Goal: Task Accomplishment & Management: Use online tool/utility

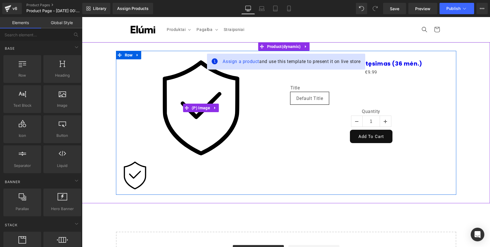
click at [178, 105] on img at bounding box center [201, 107] width 97 height 97
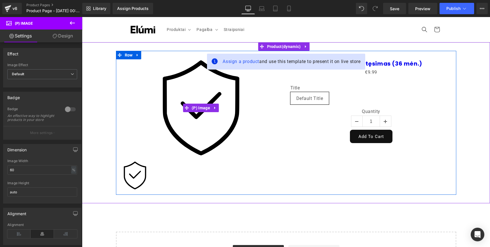
click at [170, 90] on img at bounding box center [201, 107] width 97 height 97
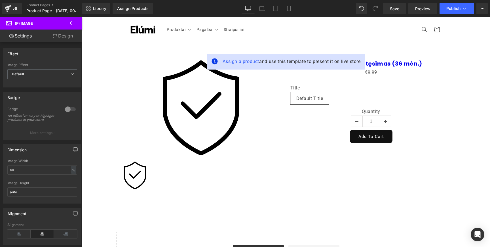
click at [63, 37] on link "Design" at bounding box center [62, 35] width 41 height 13
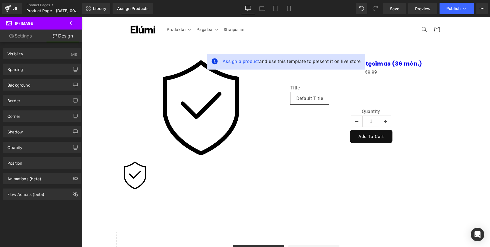
click at [20, 34] on link "Settings" at bounding box center [20, 35] width 41 height 13
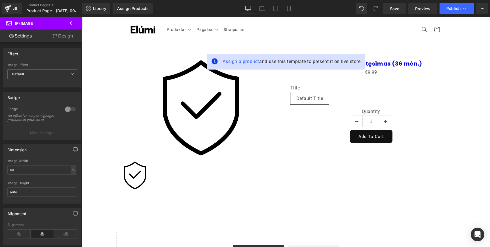
click at [190, 115] on img at bounding box center [201, 107] width 97 height 97
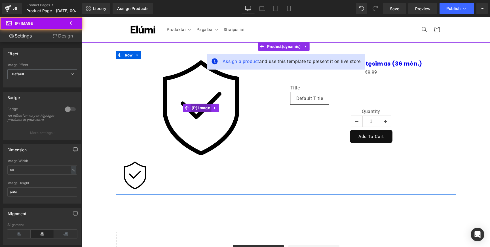
click at [193, 111] on span "(P) Image" at bounding box center [200, 108] width 21 height 9
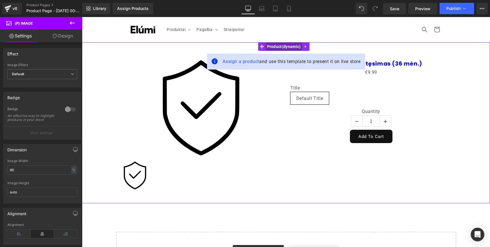
click at [282, 47] on span "Product" at bounding box center [284, 46] width 37 height 9
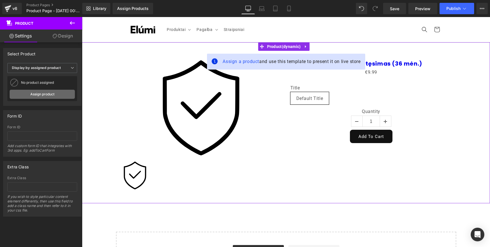
click at [57, 92] on link "Assign product" at bounding box center [42, 94] width 65 height 9
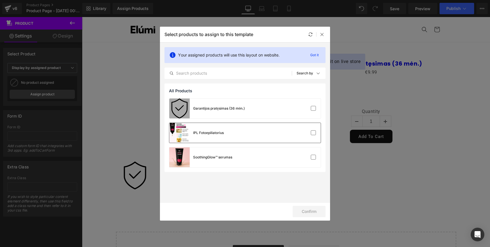
click at [223, 136] on div "IPL Fotoepiliatorius" at bounding box center [196, 133] width 54 height 20
click at [309, 207] on button "Confirm" at bounding box center [309, 211] width 33 height 11
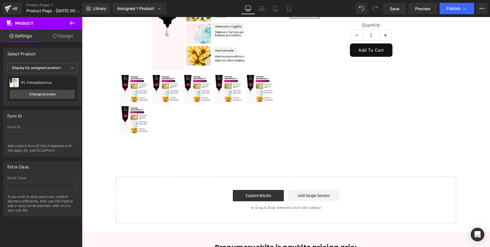
scroll to position [20, 0]
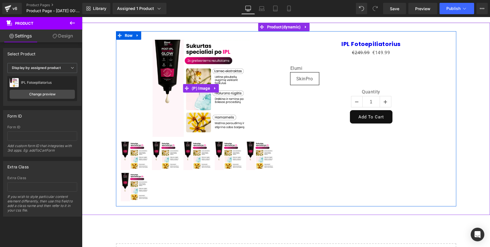
click at [227, 104] on img at bounding box center [201, 88] width 97 height 97
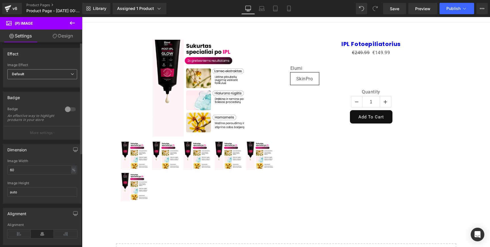
click at [63, 74] on span "Default" at bounding box center [42, 74] width 70 height 10
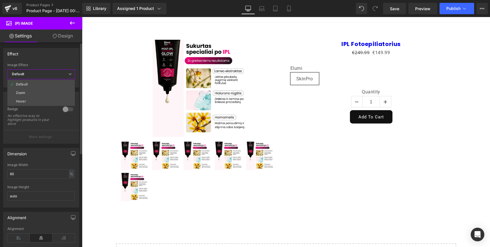
click at [64, 76] on span "Default" at bounding box center [40, 74] width 67 height 10
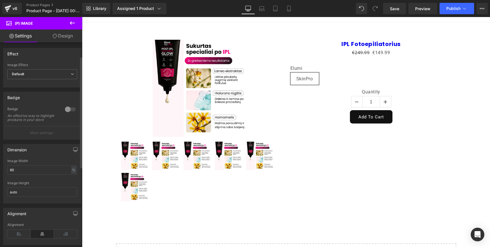
scroll to position [53, 0]
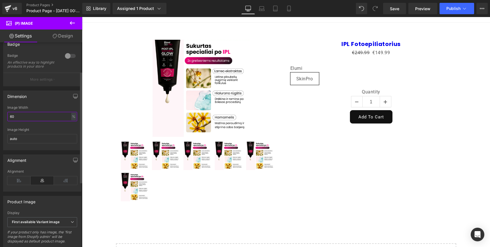
click at [46, 121] on input "60" at bounding box center [42, 116] width 70 height 9
click at [47, 121] on input "60" at bounding box center [42, 116] width 70 height 9
type input "6"
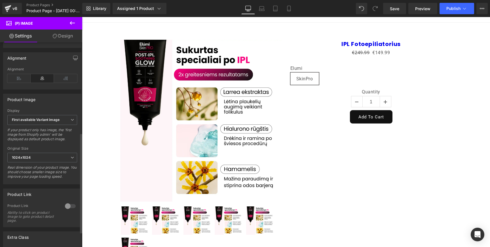
scroll to position [185, 0]
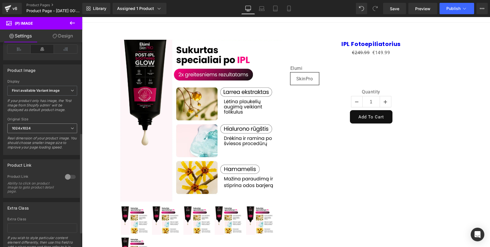
type input "100"
click at [60, 133] on span "1024x1024" at bounding box center [42, 128] width 70 height 10
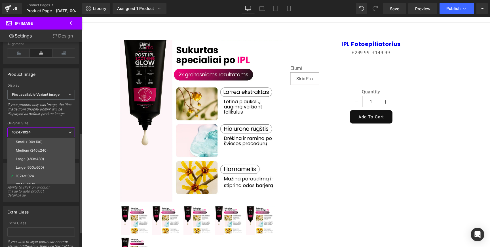
click at [65, 133] on span "1024x1024" at bounding box center [40, 132] width 67 height 10
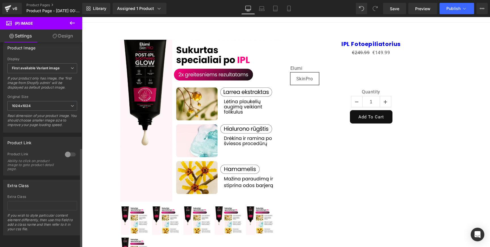
scroll to position [95, 0]
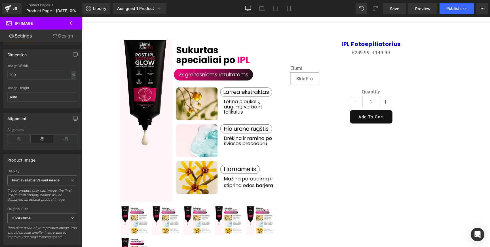
click at [57, 40] on link "Design" at bounding box center [62, 35] width 41 height 13
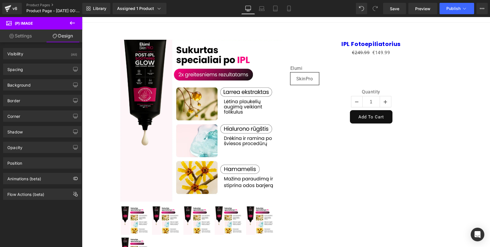
click at [159, 90] on img at bounding box center [201, 121] width 162 height 162
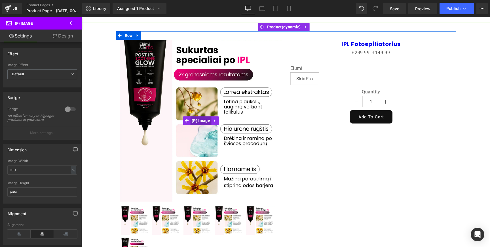
click at [200, 120] on span "(P) Image" at bounding box center [200, 120] width 21 height 9
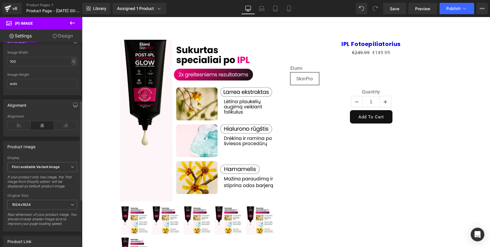
scroll to position [118, 0]
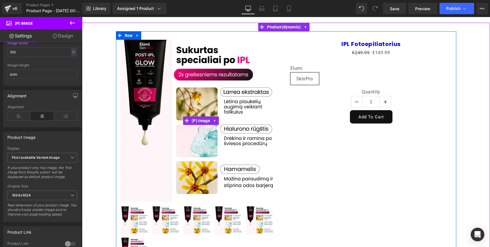
drag, startPoint x: 534, startPoint y: 28, endPoint x: 171, endPoint y: 152, distance: 384.0
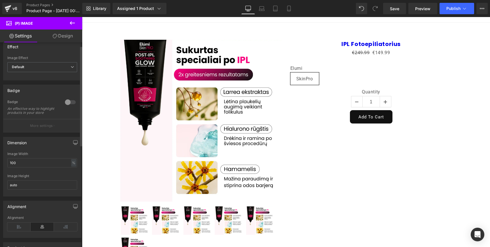
scroll to position [0, 0]
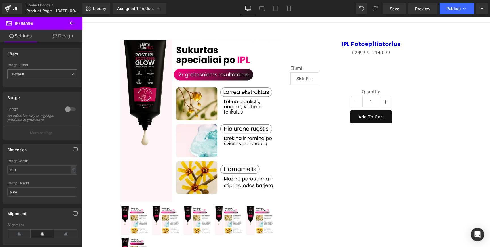
click at [56, 38] on link "Design" at bounding box center [62, 35] width 41 height 13
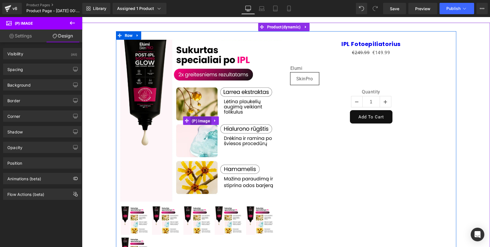
click at [201, 118] on span "(P) Image" at bounding box center [200, 121] width 21 height 9
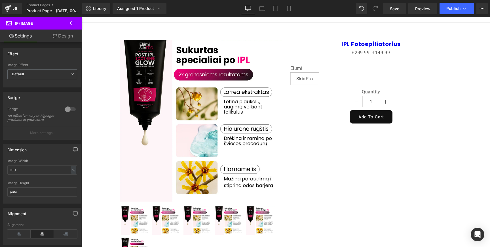
click at [66, 41] on link "Design" at bounding box center [62, 35] width 41 height 13
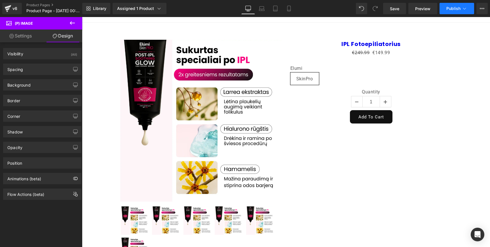
click at [461, 12] on button "Publish" at bounding box center [457, 8] width 35 height 11
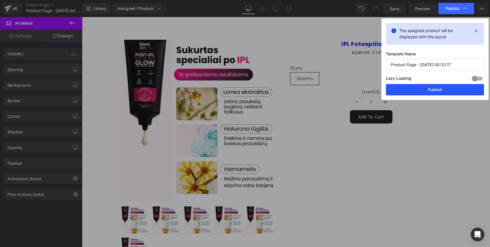
click at [454, 88] on button "Publish" at bounding box center [435, 89] width 98 height 11
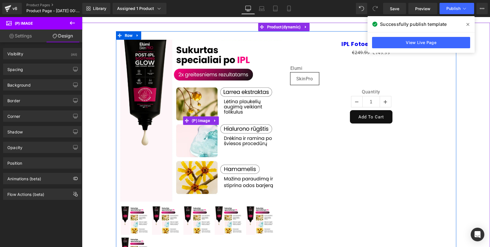
click at [226, 86] on img at bounding box center [201, 121] width 162 height 162
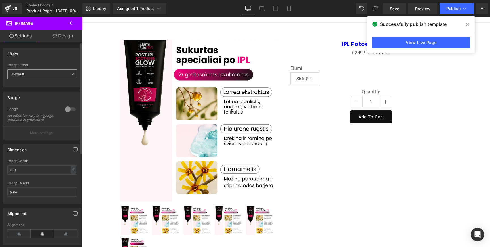
click at [48, 77] on span "Default" at bounding box center [42, 74] width 70 height 10
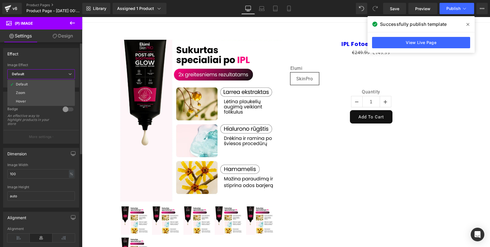
click at [49, 76] on span "Default" at bounding box center [40, 74] width 67 height 10
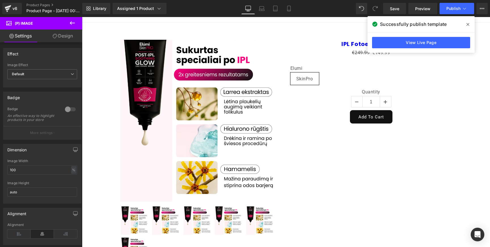
click at [186, 132] on img at bounding box center [201, 121] width 162 height 162
click at [467, 23] on icon at bounding box center [467, 24] width 3 height 5
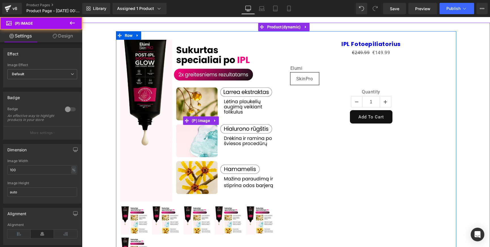
click at [154, 96] on img at bounding box center [201, 121] width 162 height 162
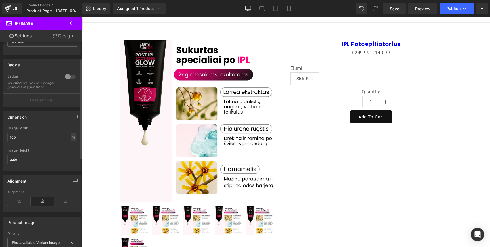
scroll to position [36, 0]
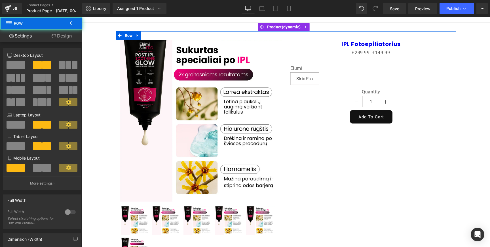
click at [295, 128] on div "Sale Off (P) Image 0" at bounding box center [286, 151] width 340 height 240
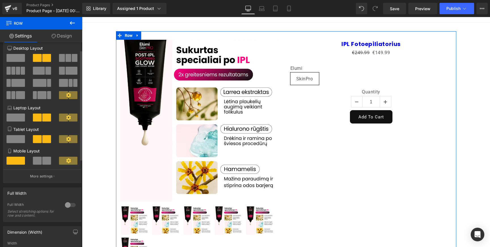
scroll to position [14, 0]
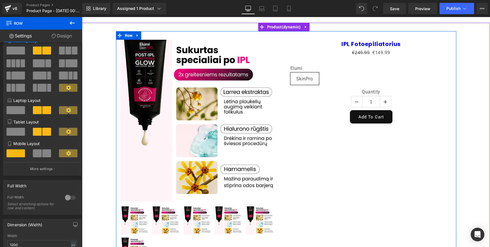
click at [289, 147] on div "Sale Off (P) Image 0" at bounding box center [286, 151] width 340 height 240
click at [154, 45] on img at bounding box center [201, 121] width 162 height 162
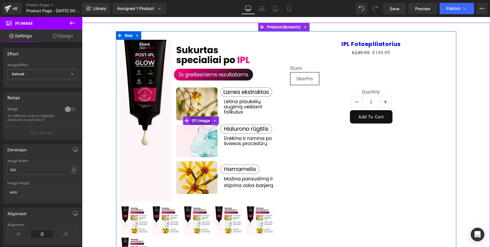
click at [195, 120] on span "(P) Image" at bounding box center [200, 120] width 21 height 9
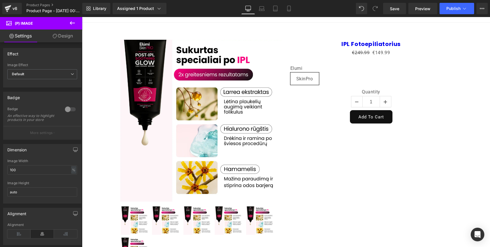
click at [58, 39] on link "Design" at bounding box center [62, 35] width 41 height 13
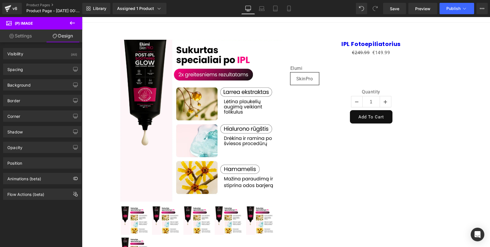
click at [27, 40] on link "Settings" at bounding box center [20, 35] width 41 height 13
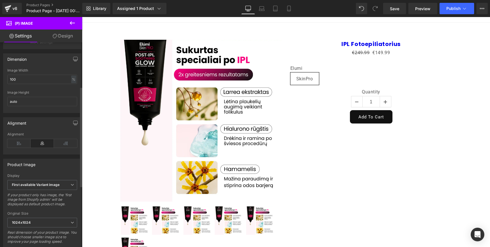
scroll to position [0, 0]
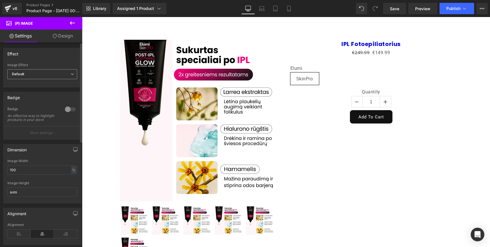
click at [50, 74] on span "Default" at bounding box center [42, 74] width 70 height 10
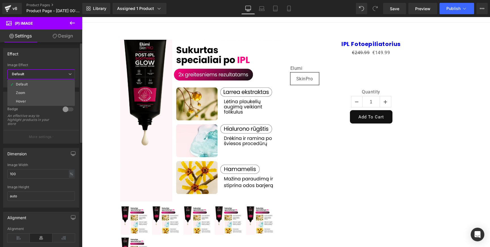
click at [53, 66] on div "Image Effect" at bounding box center [40, 65] width 67 height 4
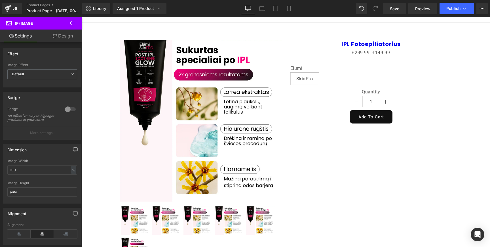
click at [50, 38] on link "Design" at bounding box center [62, 35] width 41 height 13
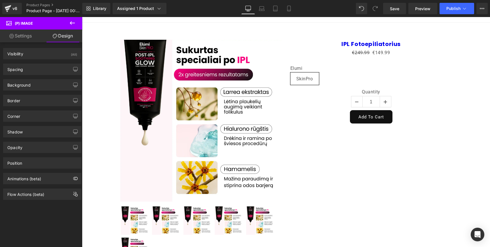
click at [141, 139] on img at bounding box center [201, 121] width 162 height 162
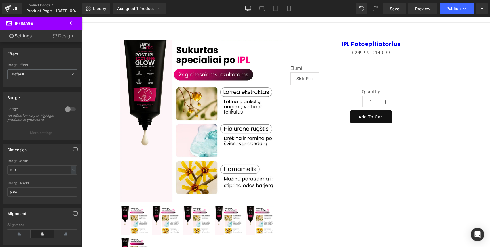
click at [25, 39] on link "Settings" at bounding box center [20, 35] width 41 height 13
click at [77, 26] on button at bounding box center [72, 23] width 20 height 12
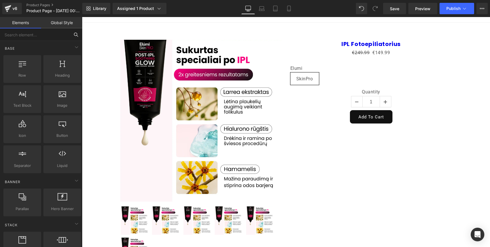
click at [46, 35] on input "text" at bounding box center [35, 34] width 70 height 12
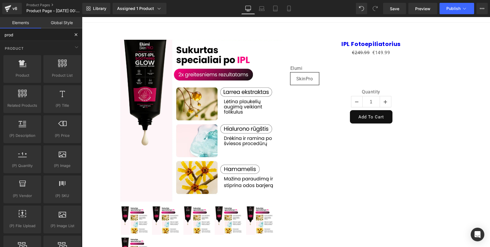
type input "produ"
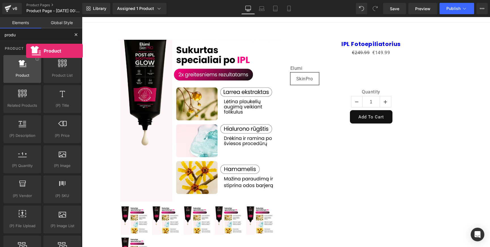
click at [26, 70] on div at bounding box center [22, 66] width 34 height 13
click at [26, 73] on span "Product" at bounding box center [22, 75] width 34 height 6
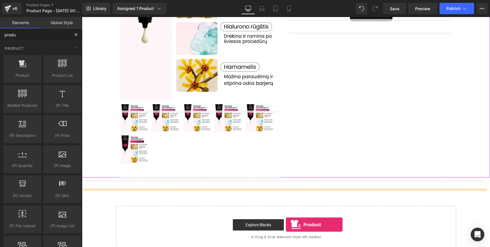
scroll to position [156, 0]
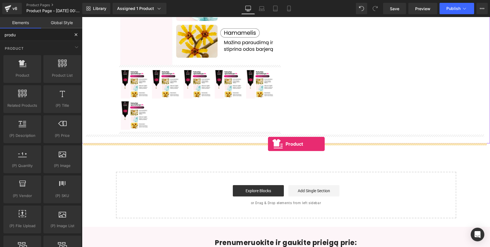
drag, startPoint x: 107, startPoint y: 90, endPoint x: 268, endPoint y: 143, distance: 169.2
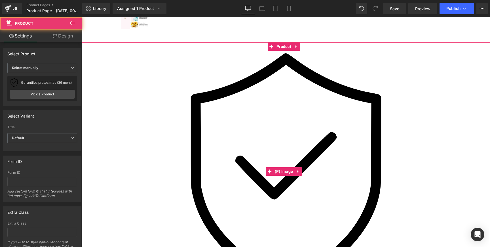
scroll to position [286, 0]
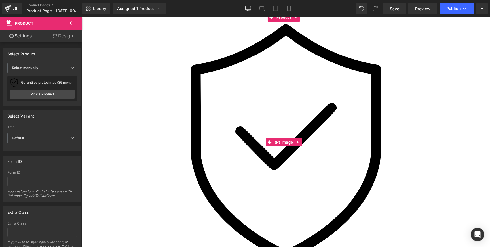
click at [242, 126] on img at bounding box center [285, 142] width 241 height 241
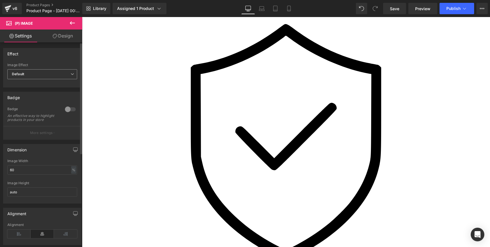
click at [54, 74] on span "Default" at bounding box center [42, 74] width 70 height 10
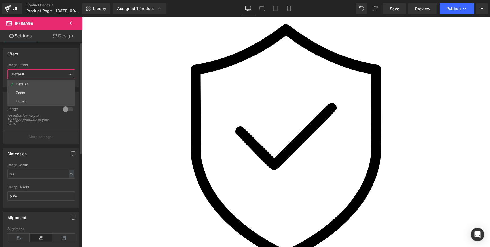
click at [54, 74] on span "Default" at bounding box center [40, 74] width 67 height 10
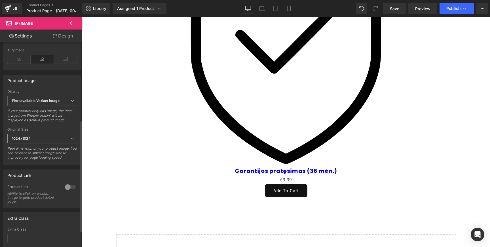
scroll to position [204, 0]
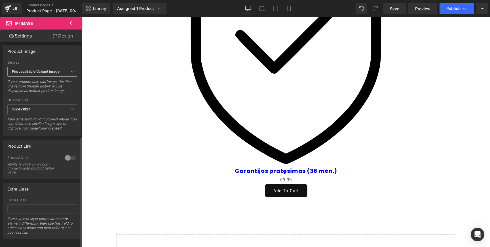
click at [55, 77] on span "First available Variant image" at bounding box center [42, 72] width 70 height 10
click at [59, 54] on div "Product Image" at bounding box center [42, 51] width 78 height 11
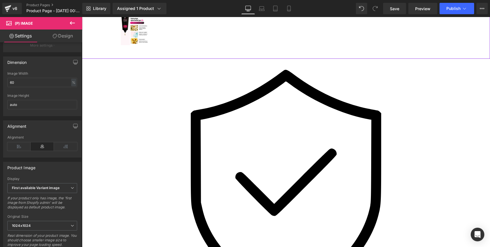
scroll to position [83, 0]
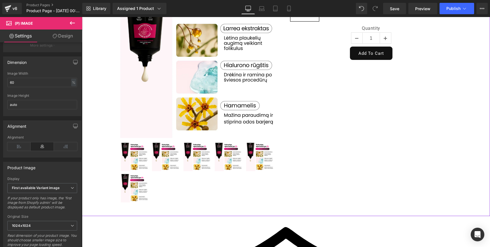
click at [149, 83] on img at bounding box center [201, 57] width 162 height 162
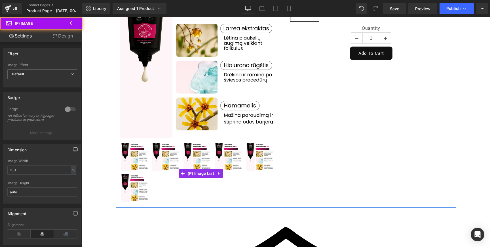
click at [190, 154] on img at bounding box center [197, 157] width 28 height 28
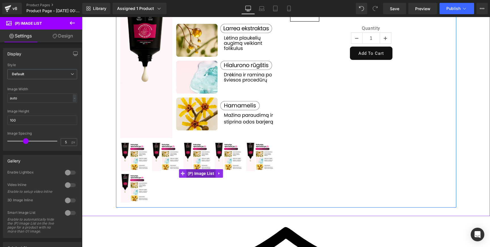
click at [196, 170] on span "(P) Image List" at bounding box center [200, 173] width 29 height 9
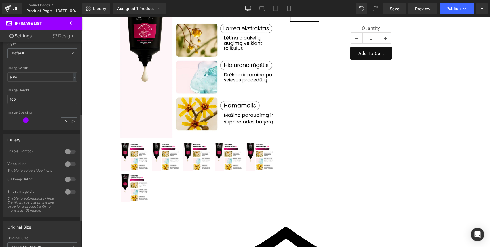
scroll to position [0, 0]
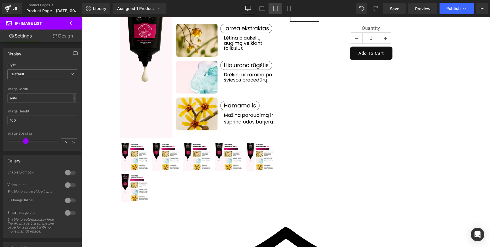
drag, startPoint x: 280, startPoint y: 8, endPoint x: 103, endPoint y: 1, distance: 177.6
click at [280, 8] on link "Tablet" at bounding box center [276, 8] width 14 height 11
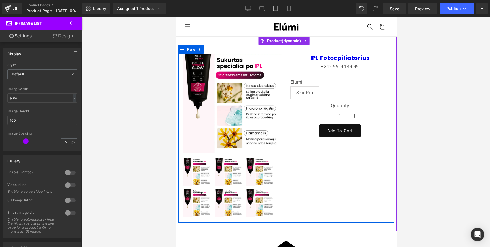
click at [269, 134] on img at bounding box center [231, 103] width 99 height 99
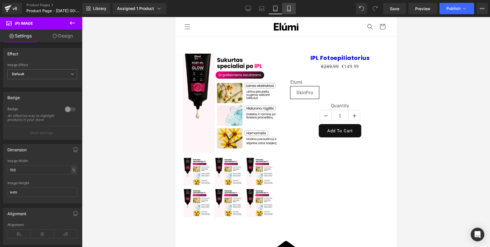
click at [288, 13] on link "Mobile" at bounding box center [289, 8] width 14 height 11
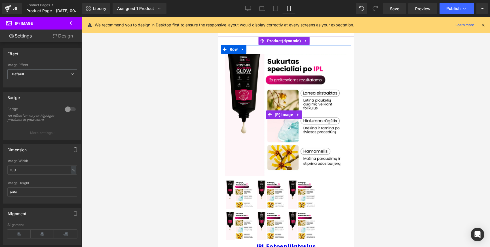
click at [294, 137] on img at bounding box center [286, 115] width 122 height 122
click at [285, 185] on link at bounding box center [272, 195] width 30 height 30
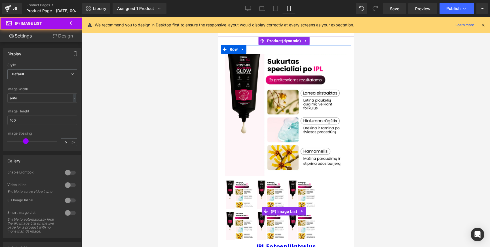
click at [280, 207] on span "(P) Image List" at bounding box center [283, 211] width 29 height 9
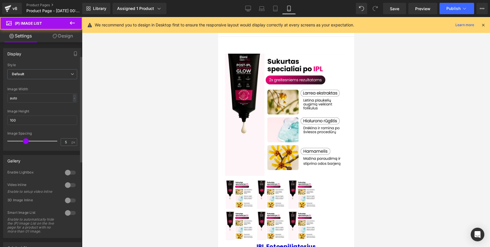
scroll to position [26, 0]
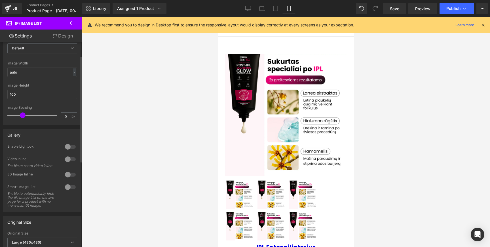
type input "4"
drag, startPoint x: 37, startPoint y: 115, endPoint x: 23, endPoint y: 119, distance: 14.3
click at [23, 119] on div at bounding box center [33, 114] width 47 height 11
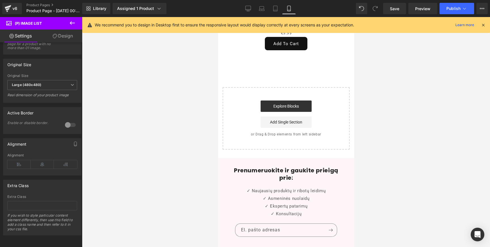
scroll to position [496, 0]
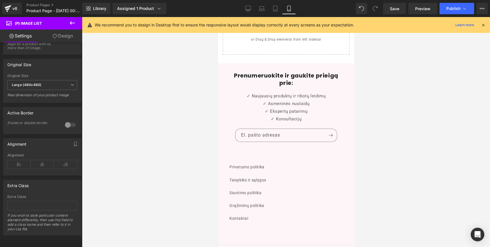
click at [76, 24] on button at bounding box center [72, 23] width 20 height 12
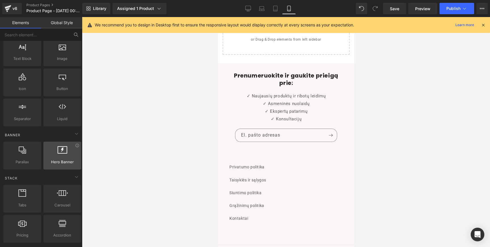
scroll to position [67, 0]
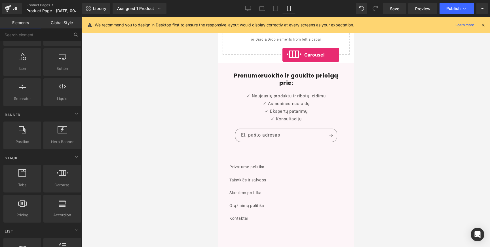
drag, startPoint x: 275, startPoint y: 193, endPoint x: 282, endPoint y: 55, distance: 138.5
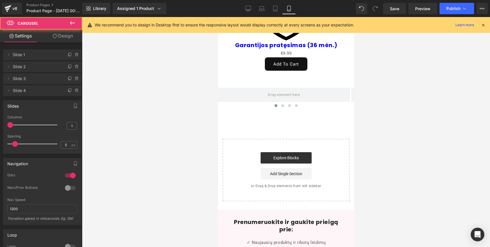
scroll to position [351, 0]
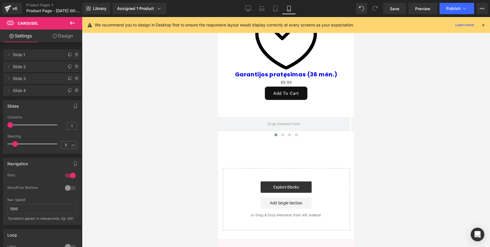
click at [251, 185] on div "Explore Blocks Add Single Section" at bounding box center [285, 194] width 109 height 27
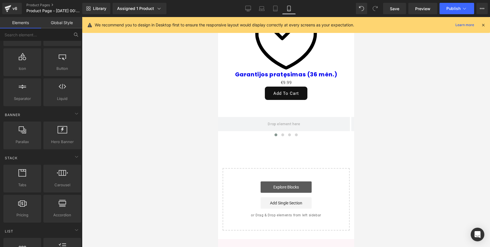
click at [279, 181] on link "Explore Blocks" at bounding box center [285, 186] width 51 height 11
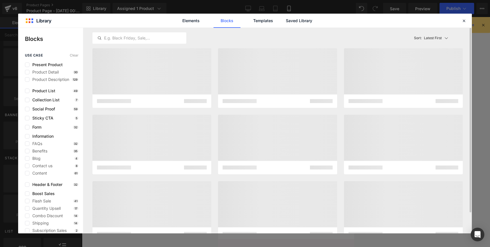
click at [279, 181] on div at bounding box center [277, 147] width 377 height 199
click at [279, 181] on div at bounding box center [277, 211] width 119 height 60
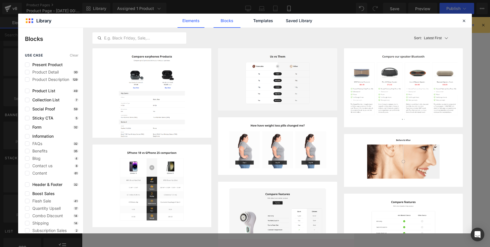
click at [250, 24] on link "Elements" at bounding box center [263, 21] width 27 height 14
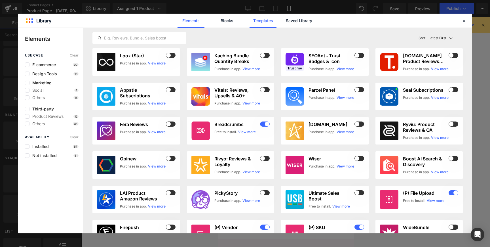
click at [256, 21] on link "Templates" at bounding box center [263, 21] width 27 height 14
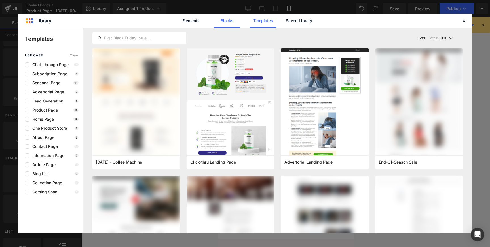
click at [286, 24] on link "Blocks" at bounding box center [299, 21] width 27 height 14
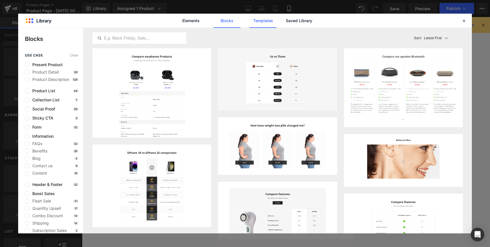
click at [258, 25] on link "Templates" at bounding box center [263, 21] width 27 height 14
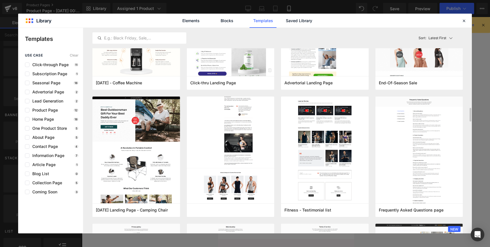
scroll to position [195, 0]
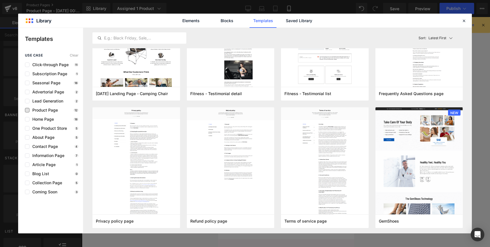
click at [48, 110] on span "Product Page" at bounding box center [43, 110] width 28 height 5
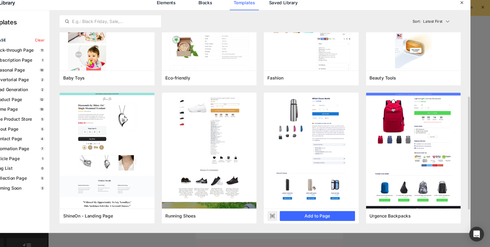
scroll to position [0, 0]
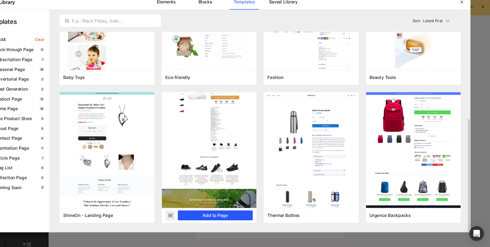
click at [238, 217] on button "Add to Page" at bounding box center [236, 217] width 69 height 9
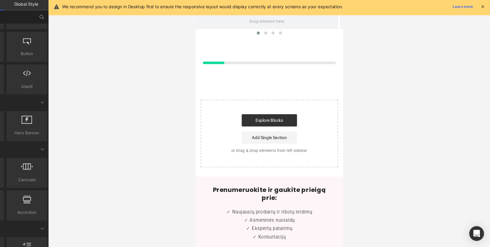
scroll to position [439, 0]
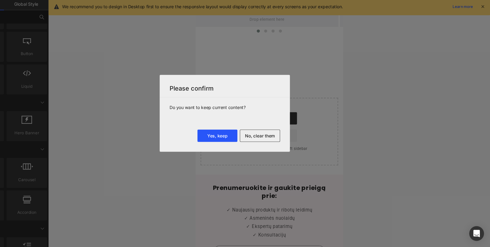
click at [242, 141] on button "Yes, keep" at bounding box center [238, 143] width 37 height 11
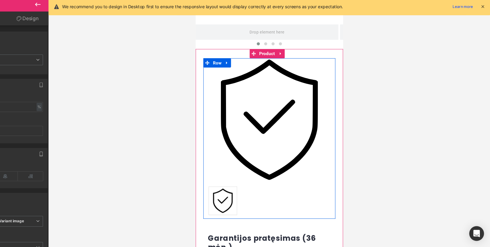
scroll to position [422, 0]
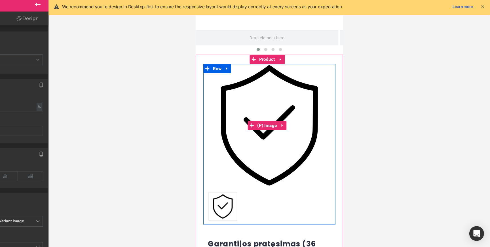
click at [257, 89] on img at bounding box center [263, 115] width 113 height 113
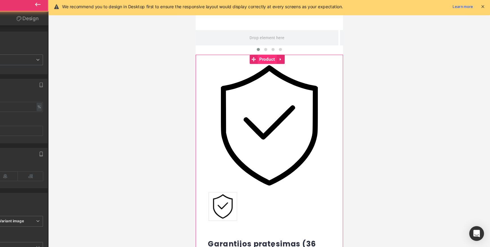
click at [266, 50] on span "Product" at bounding box center [261, 54] width 18 height 9
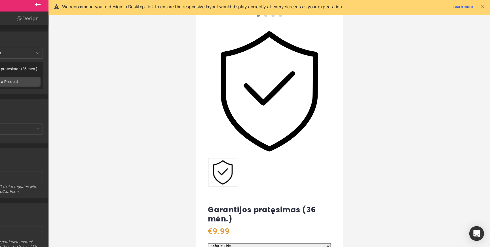
scroll to position [0, 0]
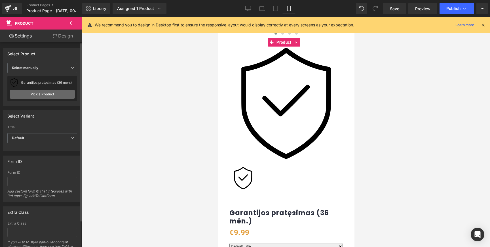
click at [40, 94] on link "Pick a Product" at bounding box center [42, 94] width 65 height 9
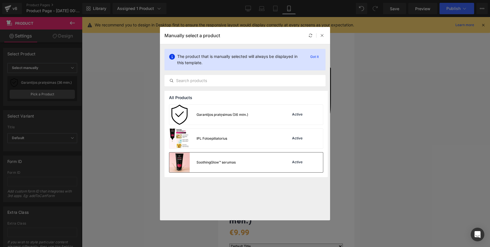
click at [210, 160] on div "SoothingGlow™ serumas" at bounding box center [216, 162] width 39 height 5
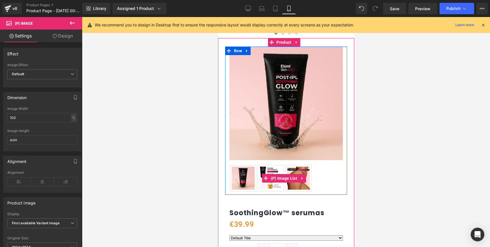
click at [259, 165] on img at bounding box center [270, 178] width 26 height 26
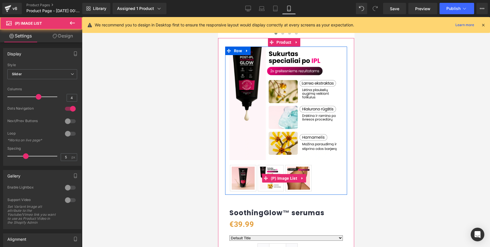
click at [268, 165] on img at bounding box center [270, 178] width 26 height 26
click at [306, 172] on img at bounding box center [298, 178] width 26 height 26
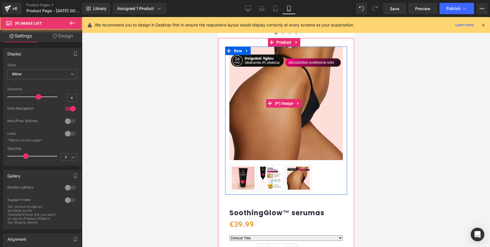
click at [331, 96] on img at bounding box center [285, 103] width 113 height 113
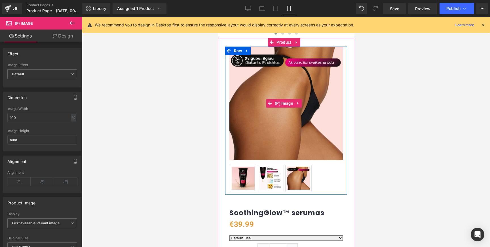
click at [335, 96] on img at bounding box center [285, 103] width 113 height 113
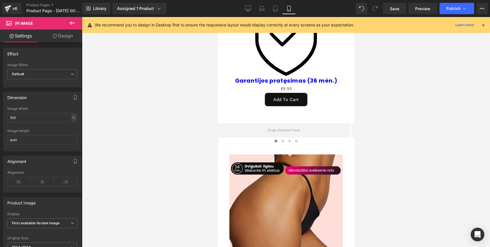
scroll to position [267, 0]
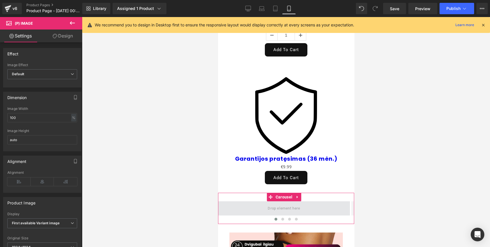
click at [278, 204] on span at bounding box center [283, 208] width 36 height 9
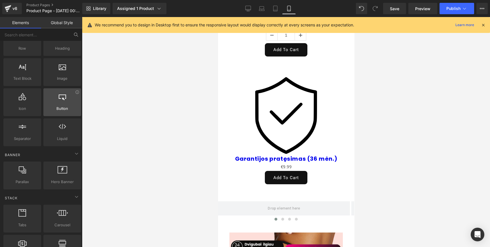
scroll to position [0, 0]
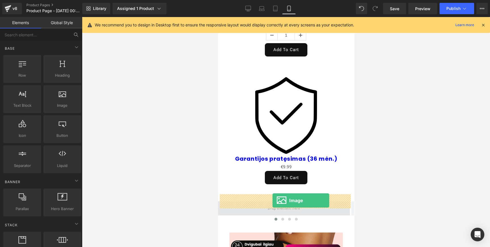
drag, startPoint x: 279, startPoint y: 119, endPoint x: 272, endPoint y: 200, distance: 81.4
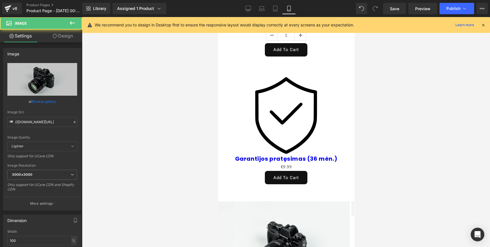
scroll to position [378, 0]
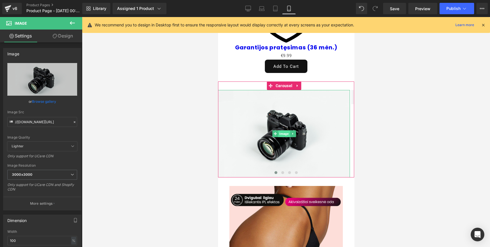
click at [283, 130] on span "Image" at bounding box center [284, 133] width 12 height 7
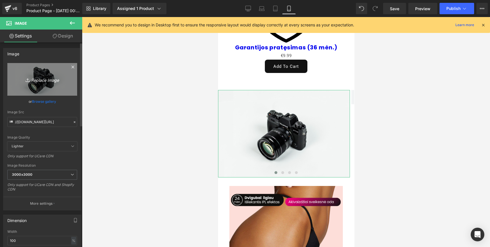
click at [46, 81] on icon "Replace Image" at bounding box center [42, 79] width 45 height 7
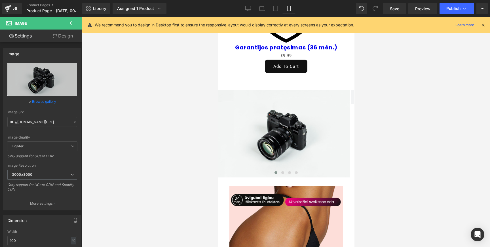
type input "C:\fakepath\4 (3).webp"
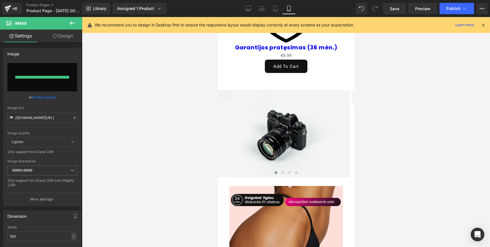
type input "[URL][DOMAIN_NAME]"
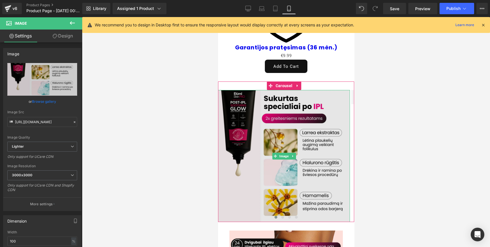
click at [332, 150] on img at bounding box center [284, 156] width 132 height 132
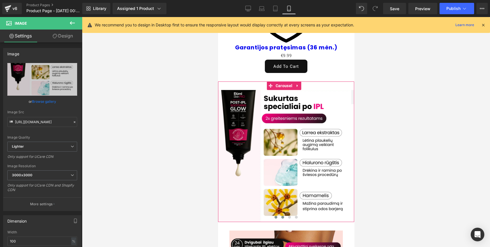
click at [282, 214] on button at bounding box center [282, 217] width 7 height 6
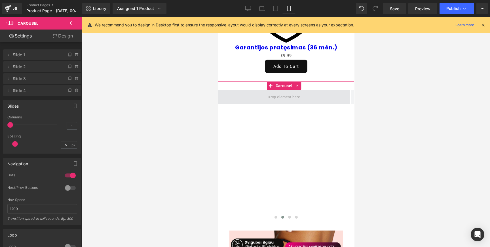
click at [282, 92] on span at bounding box center [283, 96] width 36 height 9
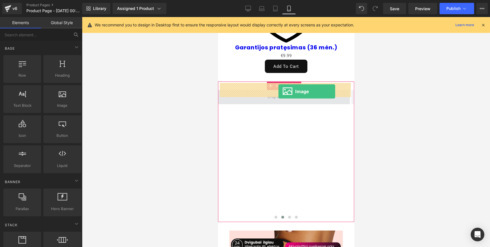
drag, startPoint x: 276, startPoint y: 118, endPoint x: 278, endPoint y: 91, distance: 26.5
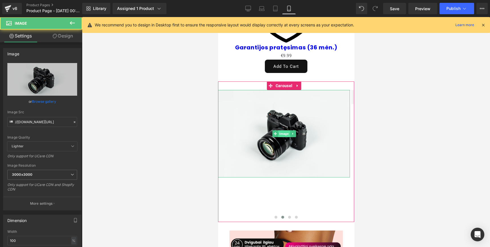
click at [282, 130] on span "Image" at bounding box center [284, 133] width 12 height 7
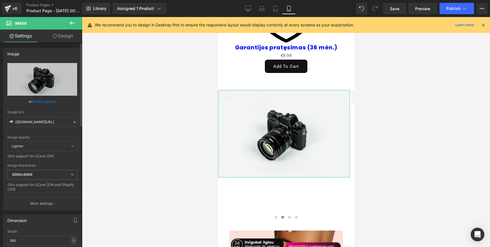
click at [46, 103] on link "Browse gallery" at bounding box center [44, 101] width 24 height 10
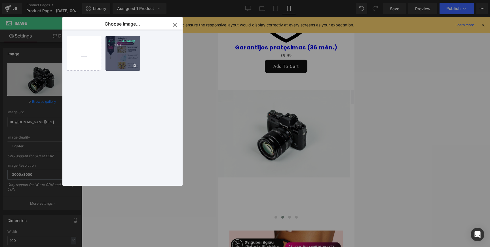
click at [113, 50] on div "4 _3_... _3_.webp 103.24 KB" at bounding box center [122, 53] width 35 height 35
type input "[URL][DOMAIN_NAME]"
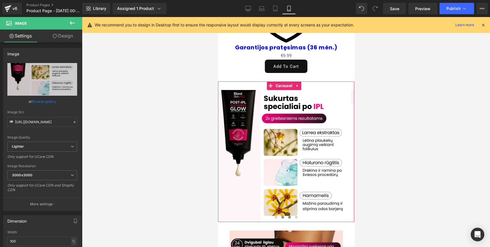
click at [288, 216] on span at bounding box center [289, 217] width 3 height 3
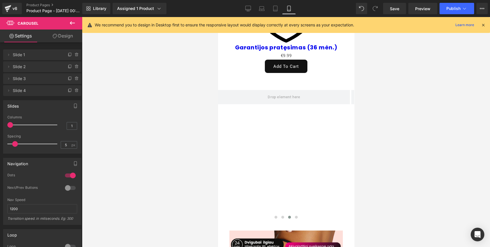
click at [72, 22] on icon at bounding box center [72, 23] width 7 height 7
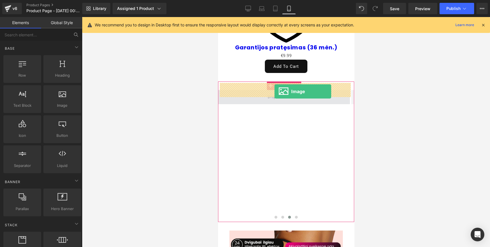
drag, startPoint x: 274, startPoint y: 123, endPoint x: 274, endPoint y: 91, distance: 31.2
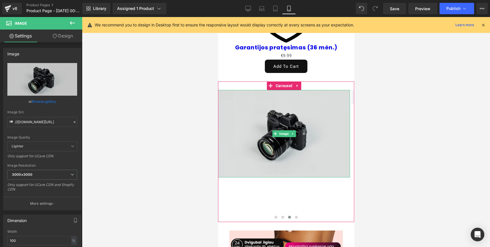
click at [274, 141] on img at bounding box center [284, 133] width 132 height 87
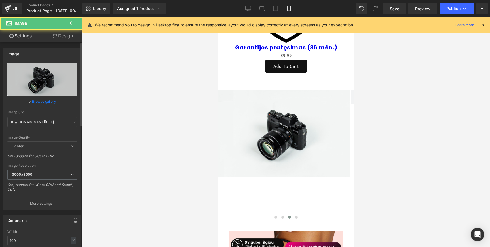
click at [47, 101] on link "Browse gallery" at bounding box center [44, 101] width 24 height 10
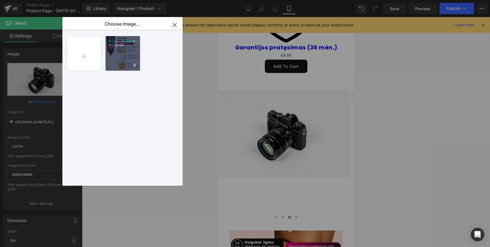
click at [119, 58] on div "4 _3_... _3_.webp 103.24 KB" at bounding box center [122, 53] width 35 height 35
type input "[URL][DOMAIN_NAME]"
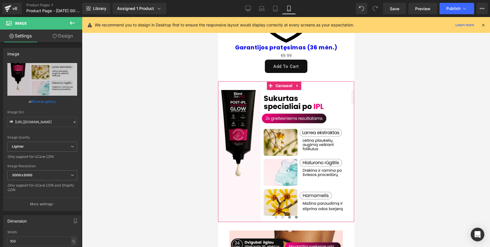
click at [295, 216] on span at bounding box center [296, 217] width 3 height 3
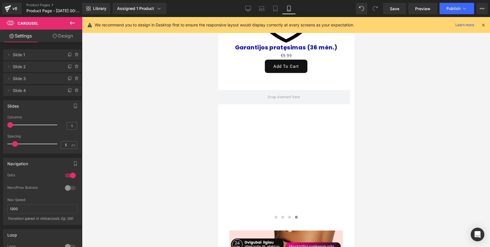
click at [69, 25] on icon at bounding box center [72, 23] width 7 height 7
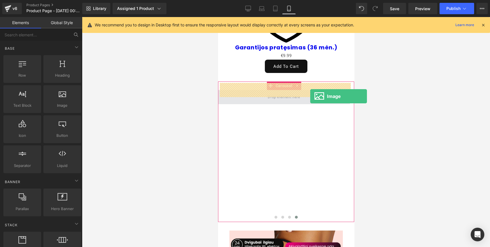
drag, startPoint x: 274, startPoint y: 121, endPoint x: 309, endPoint y: 96, distance: 43.3
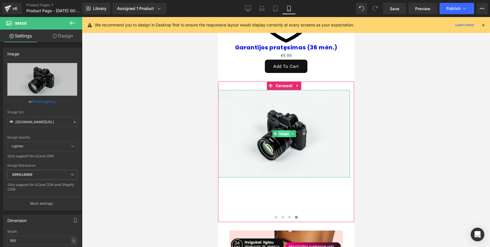
click at [280, 130] on span "Image" at bounding box center [284, 133] width 12 height 7
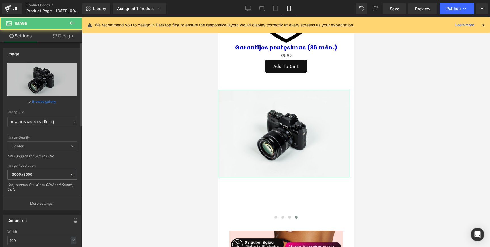
click at [44, 104] on link "Browse gallery" at bounding box center [44, 101] width 24 height 10
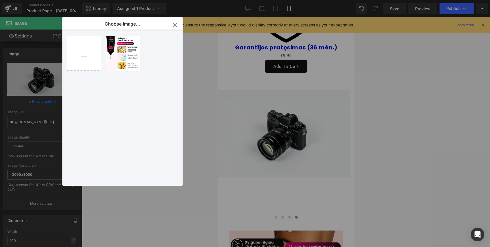
click at [0, 0] on div "4 _3_... _3_.webp 103.24 KB" at bounding box center [0, 0] width 0 height 0
type input "[URL][DOMAIN_NAME]"
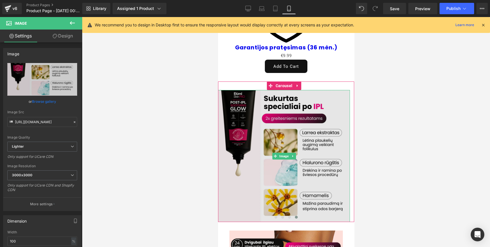
click at [269, 99] on img at bounding box center [284, 156] width 132 height 132
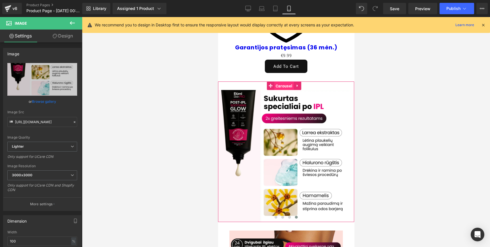
click at [280, 82] on span "Carousel" at bounding box center [284, 86] width 20 height 9
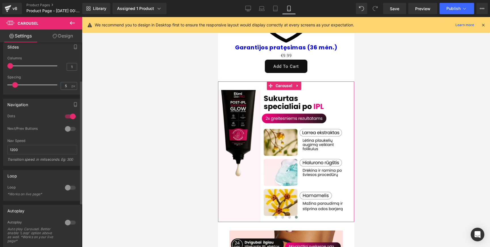
scroll to position [63, 0]
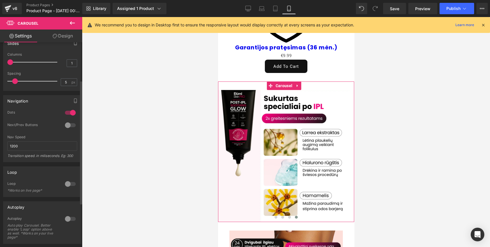
click at [68, 182] on div at bounding box center [71, 183] width 14 height 9
click at [67, 182] on div at bounding box center [71, 183] width 14 height 9
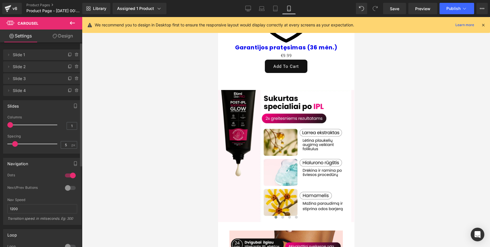
scroll to position [69, 0]
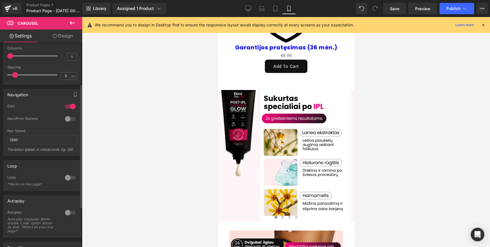
click at [67, 177] on div at bounding box center [71, 177] width 14 height 9
click at [461, 8] on button "Publish" at bounding box center [457, 8] width 35 height 11
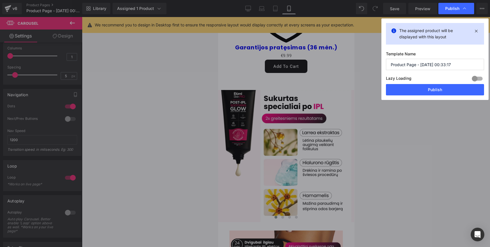
click at [422, 91] on button "Publish" at bounding box center [435, 89] width 98 height 11
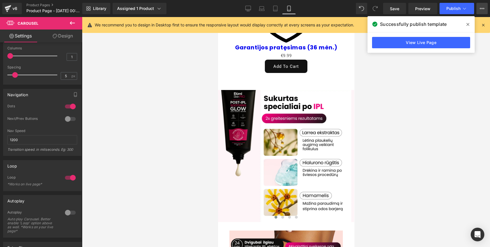
click at [480, 11] on button "View Live Page View with current Template Save Template to Library Schedule Pub…" at bounding box center [481, 8] width 11 height 11
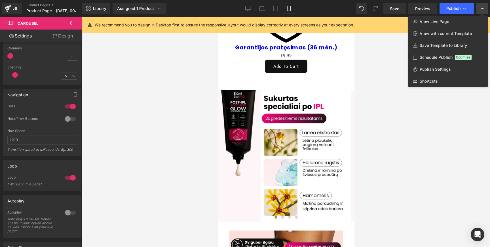
click at [390, 57] on div at bounding box center [286, 132] width 408 height 230
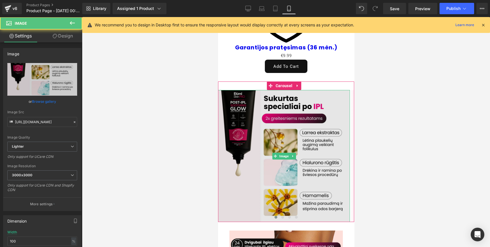
click at [305, 110] on img at bounding box center [284, 156] width 132 height 132
click at [288, 102] on img at bounding box center [284, 156] width 132 height 132
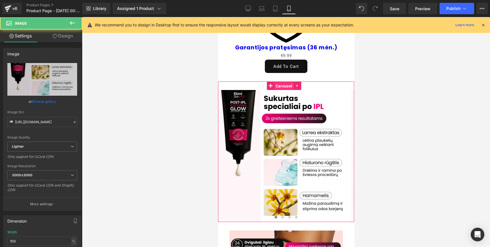
click at [285, 82] on span "Carousel" at bounding box center [284, 86] width 20 height 9
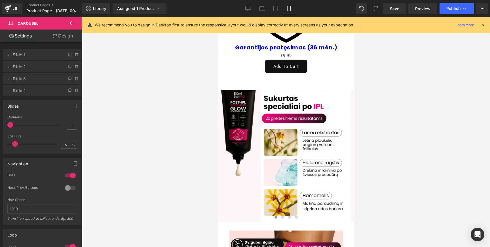
click at [70, 26] on icon at bounding box center [72, 23] width 7 height 7
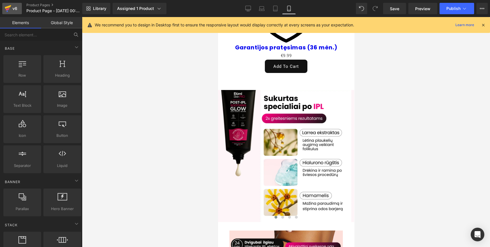
click at [8, 12] on icon at bounding box center [8, 8] width 7 height 14
